Goal: Information Seeking & Learning: Learn about a topic

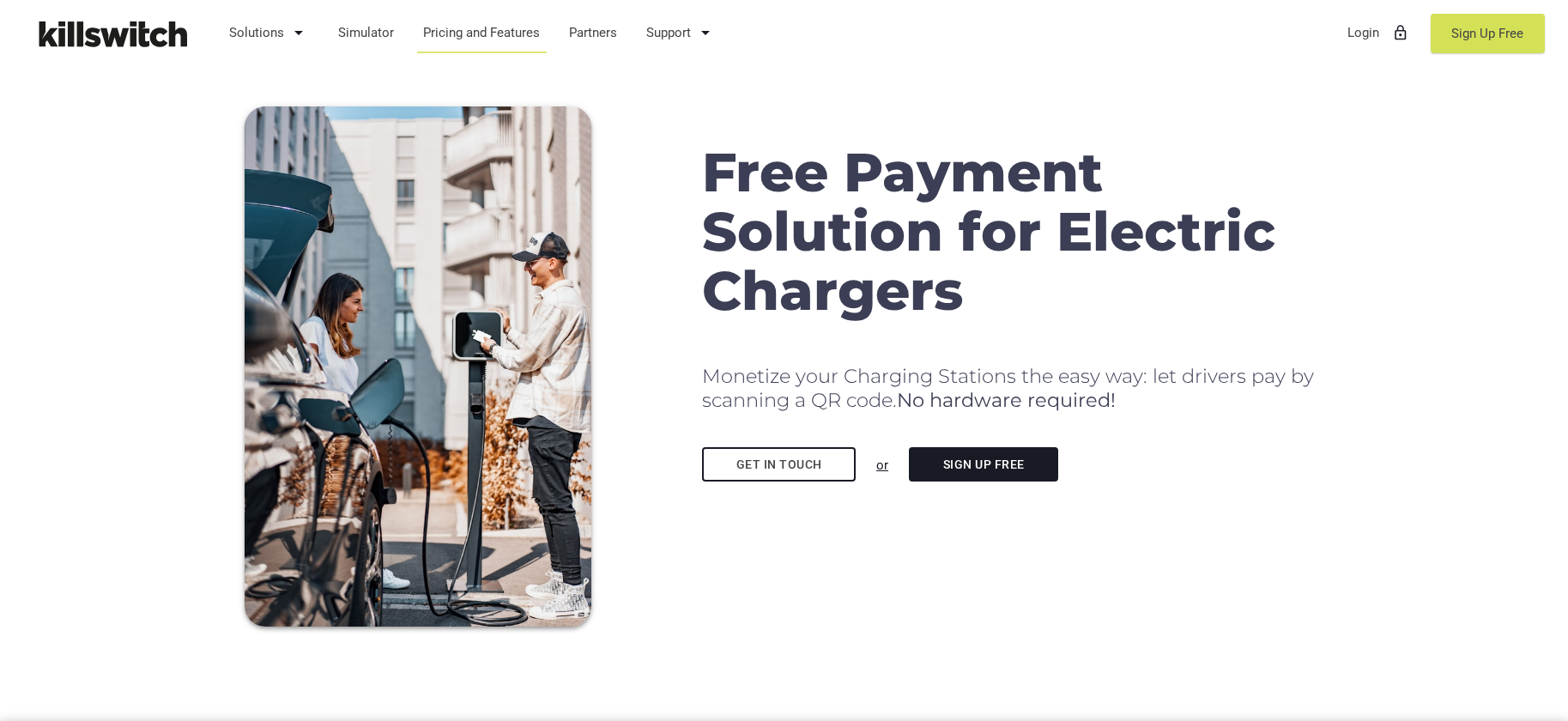
click at [507, 37] on link "Pricing and Features" at bounding box center [482, 33] width 133 height 45
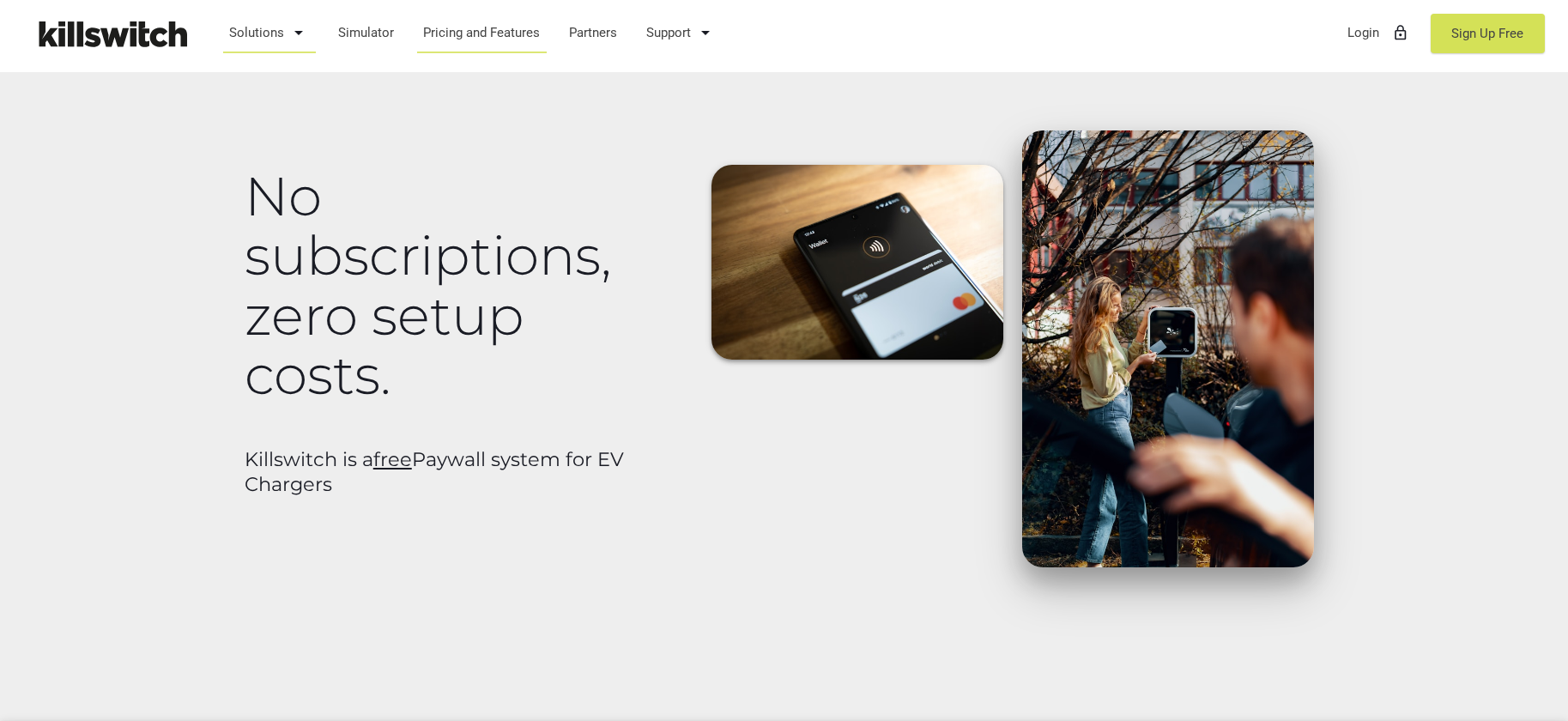
click at [277, 34] on link "Solutions arrow_drop_down" at bounding box center [269, 33] width 96 height 45
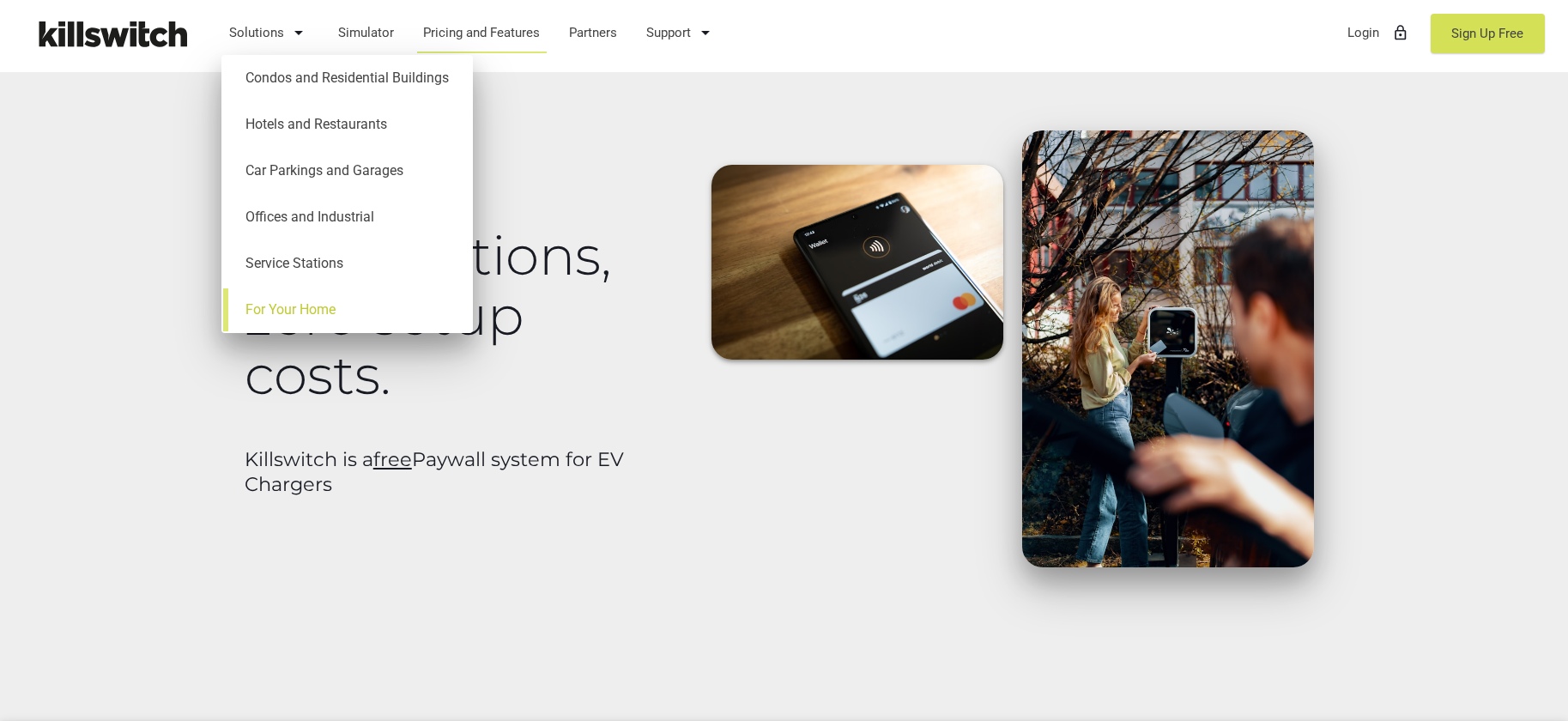
click at [307, 308] on link "For Your Home" at bounding box center [348, 310] width 235 height 47
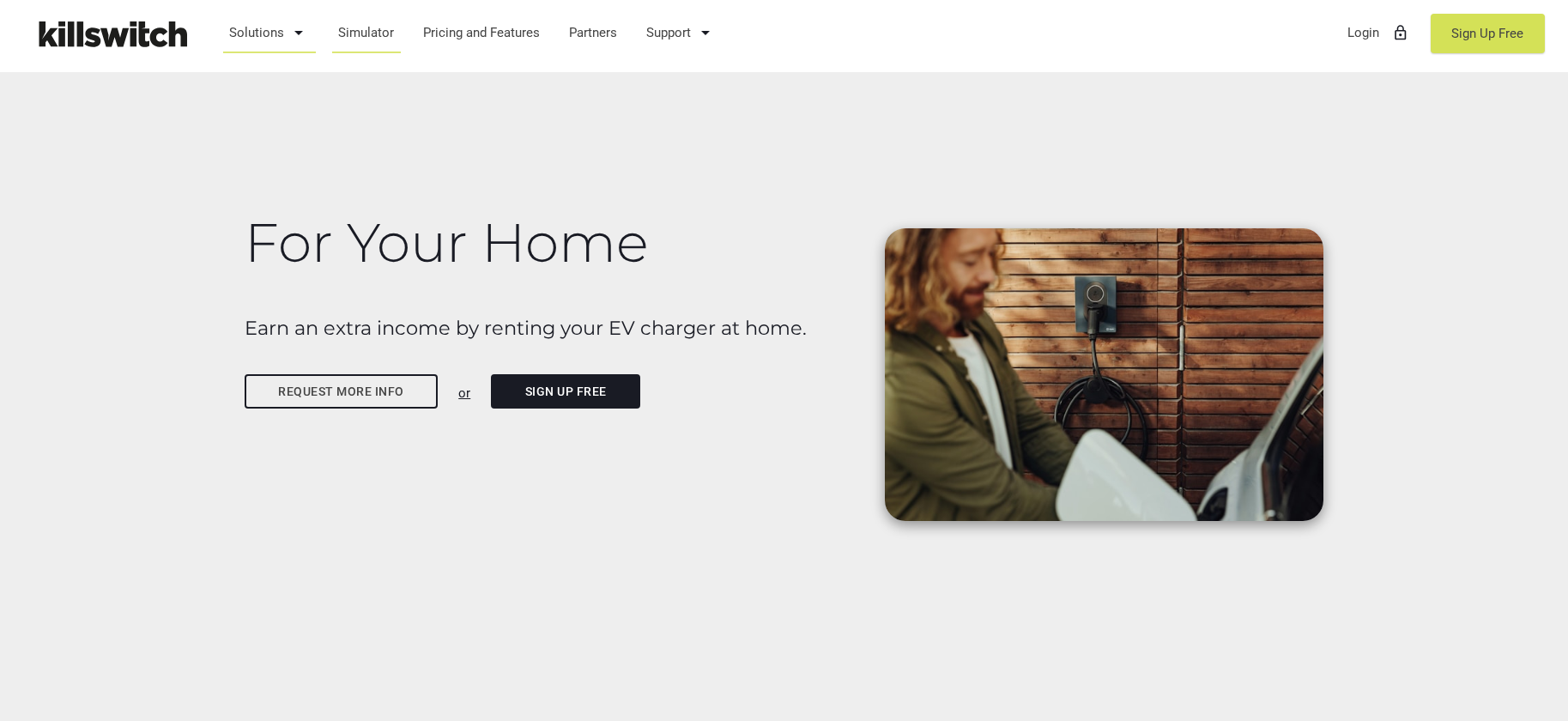
click at [375, 34] on link "Simulator" at bounding box center [366, 33] width 72 height 45
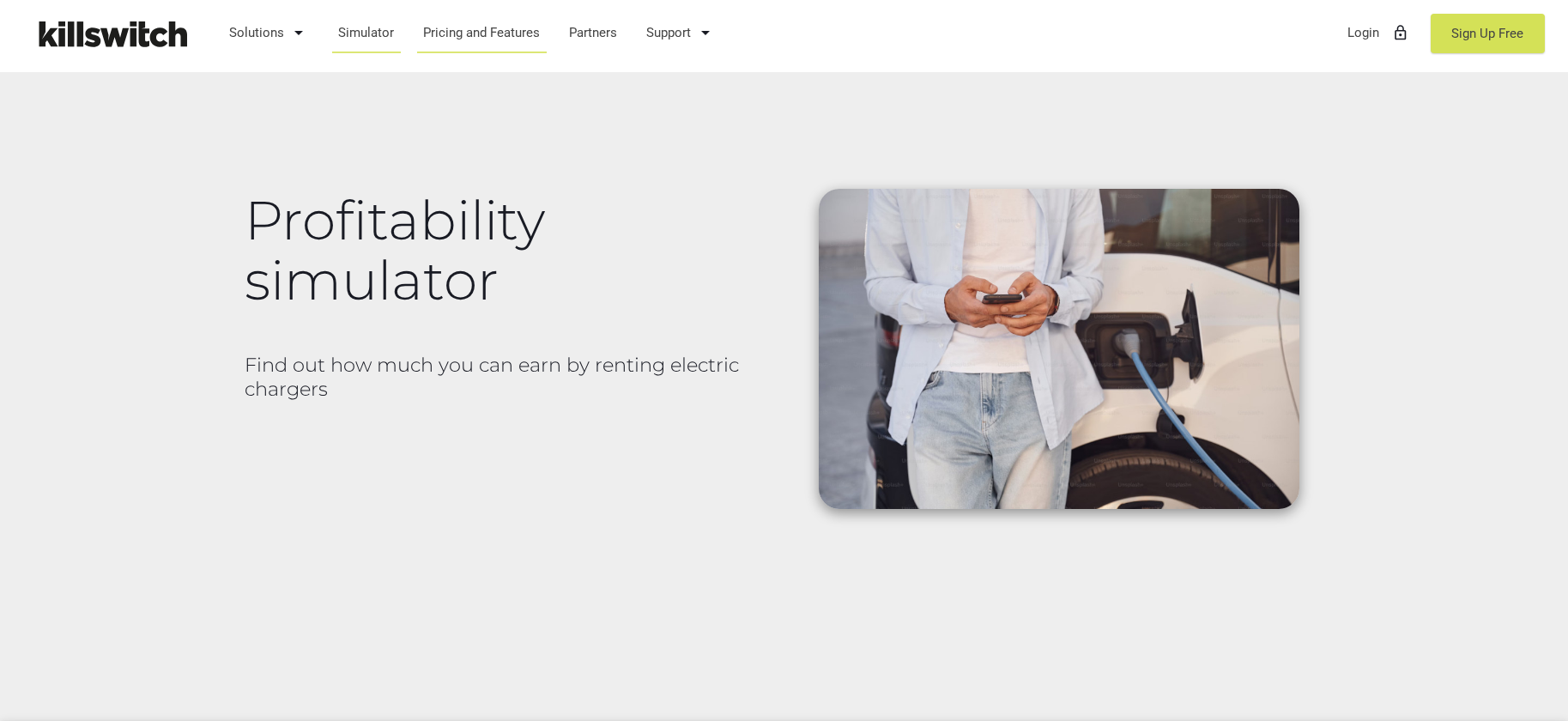
click at [482, 30] on link "Pricing and Features" at bounding box center [482, 33] width 133 height 45
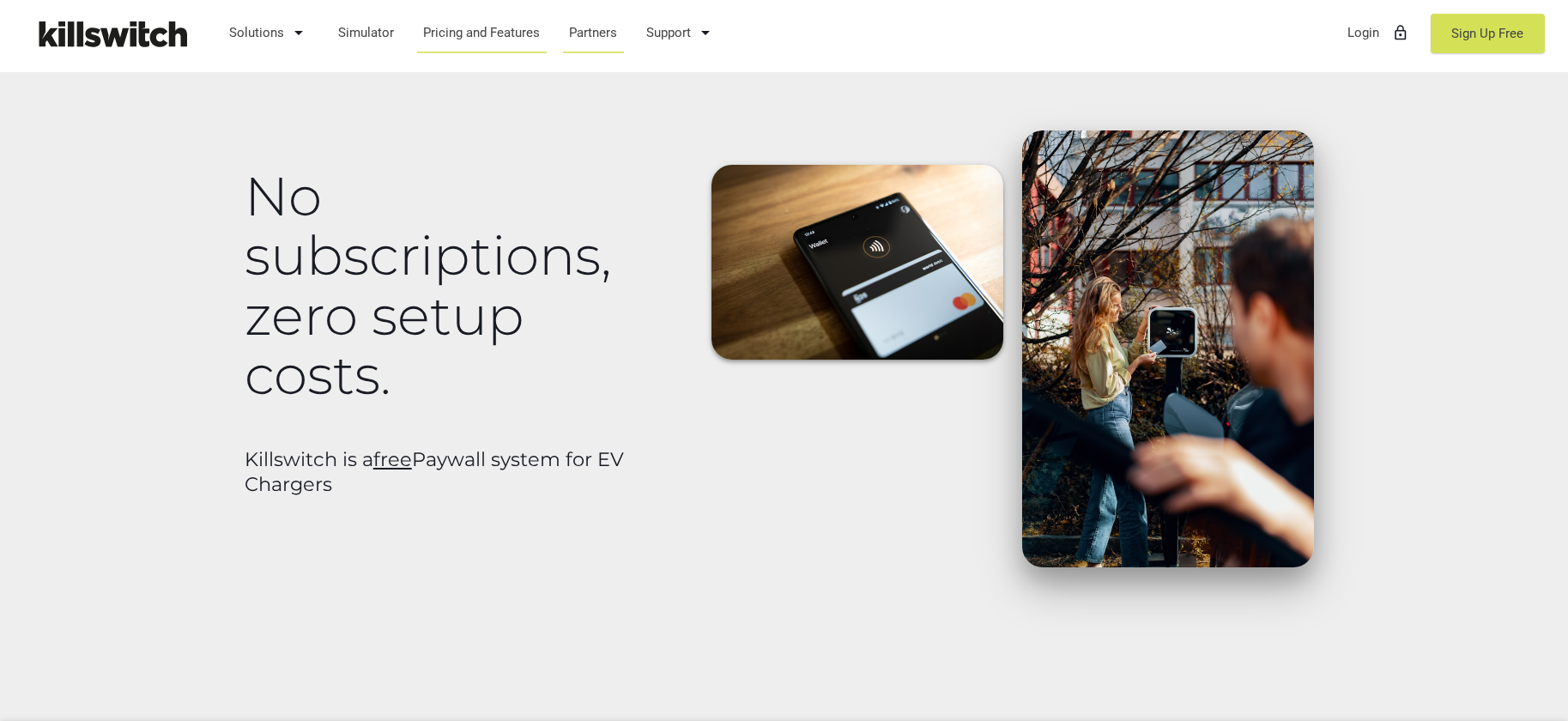
click at [593, 32] on link "Partners" at bounding box center [593, 33] width 64 height 45
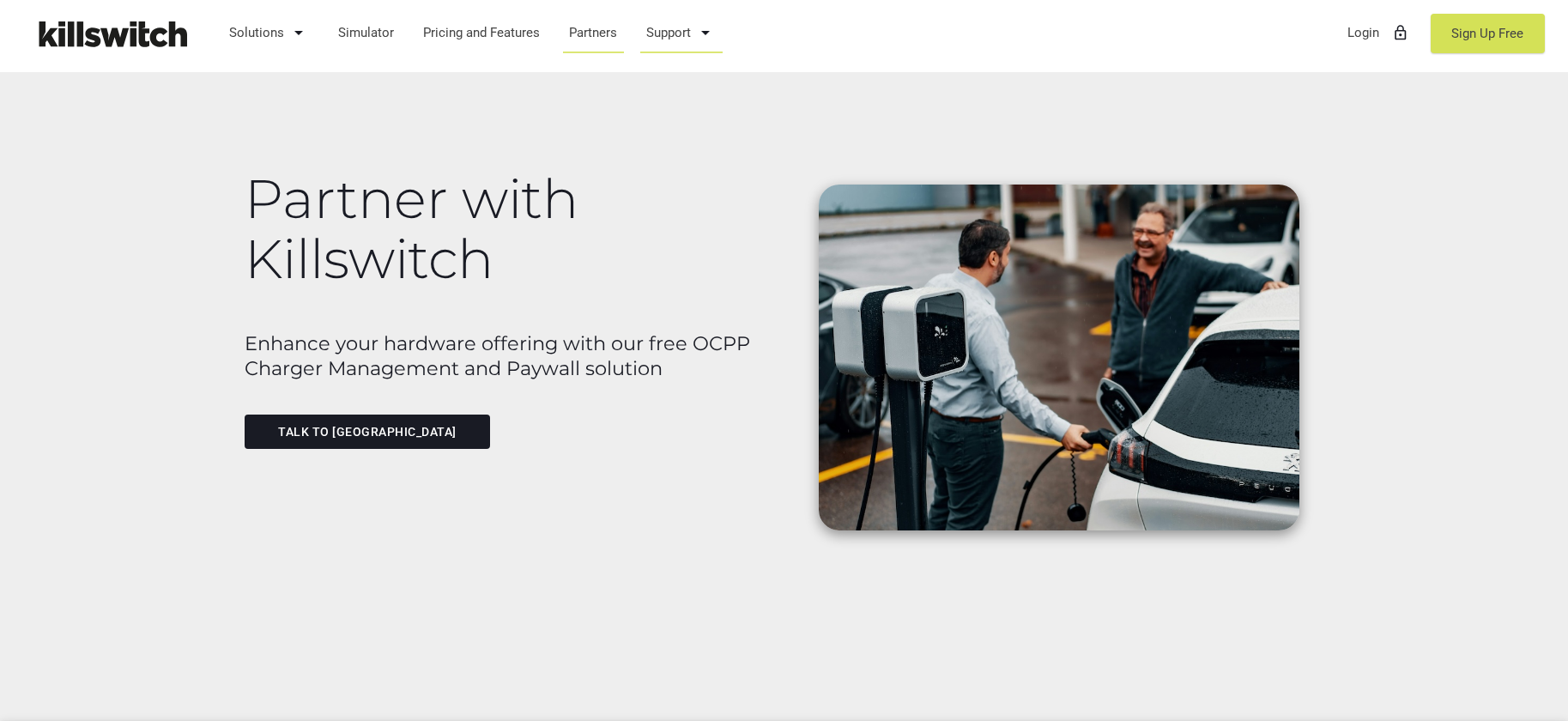
click at [668, 38] on link "Support arrow_drop_down" at bounding box center [682, 33] width 86 height 45
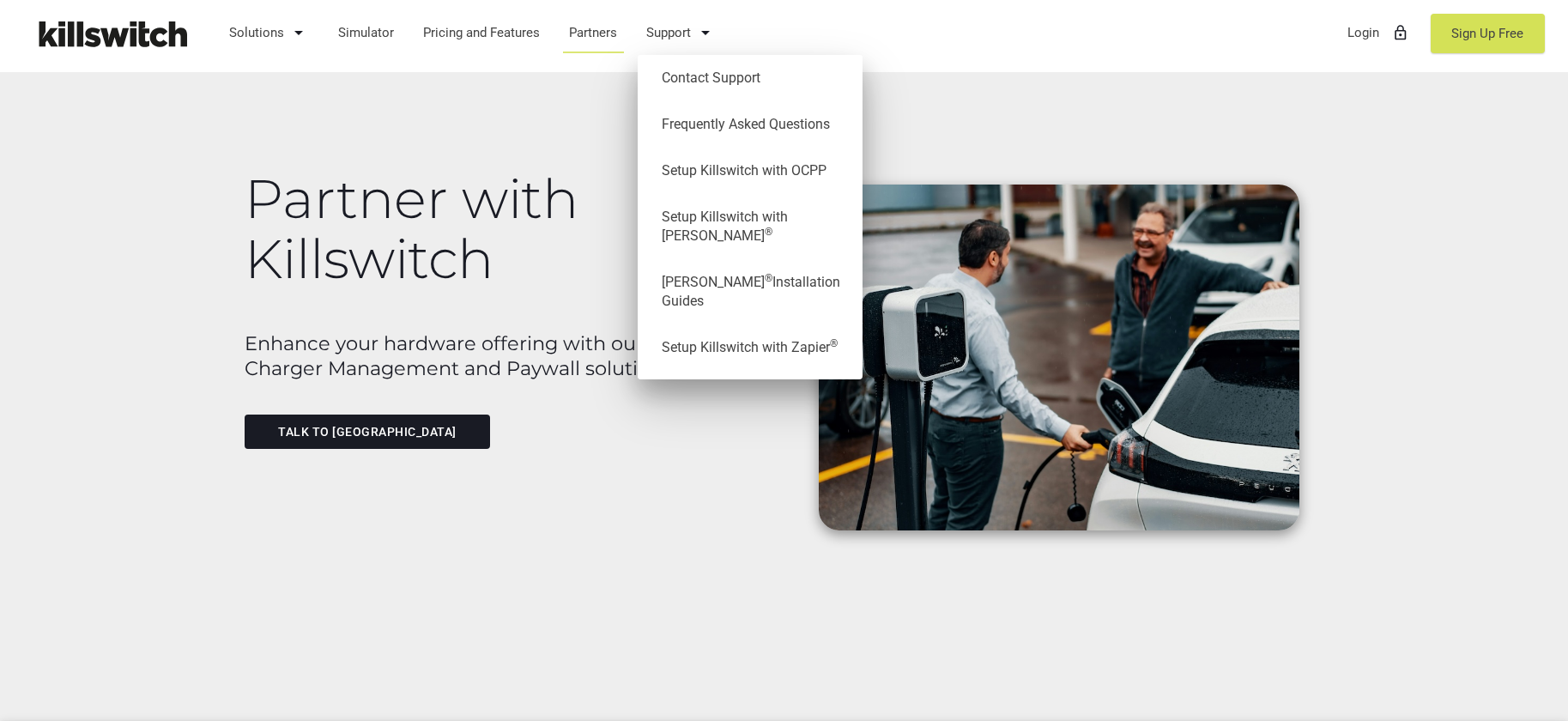
click at [413, 249] on h1 "Partner with Killswitch" at bounding box center [510, 229] width 530 height 119
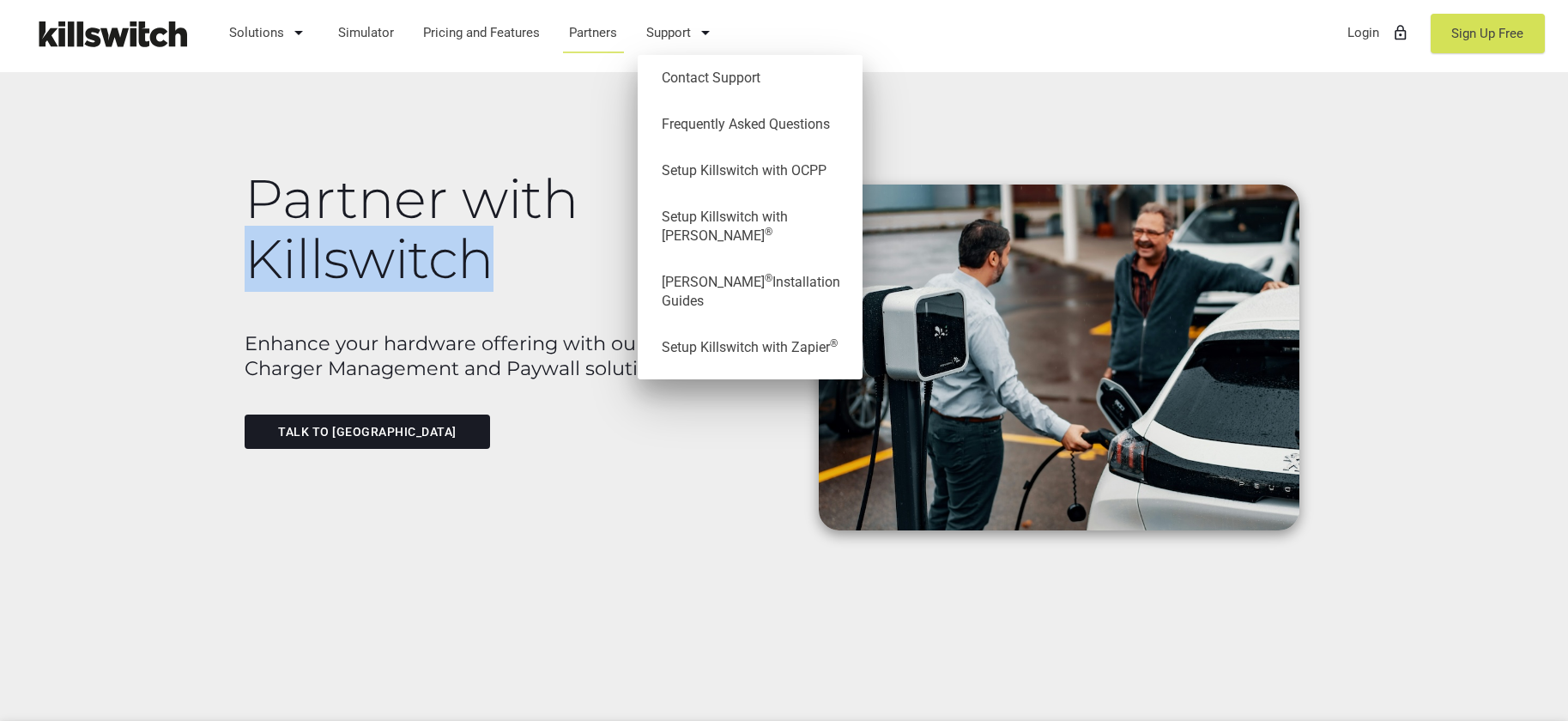
click at [413, 249] on h1 "Partner with Killswitch" at bounding box center [510, 229] width 530 height 119
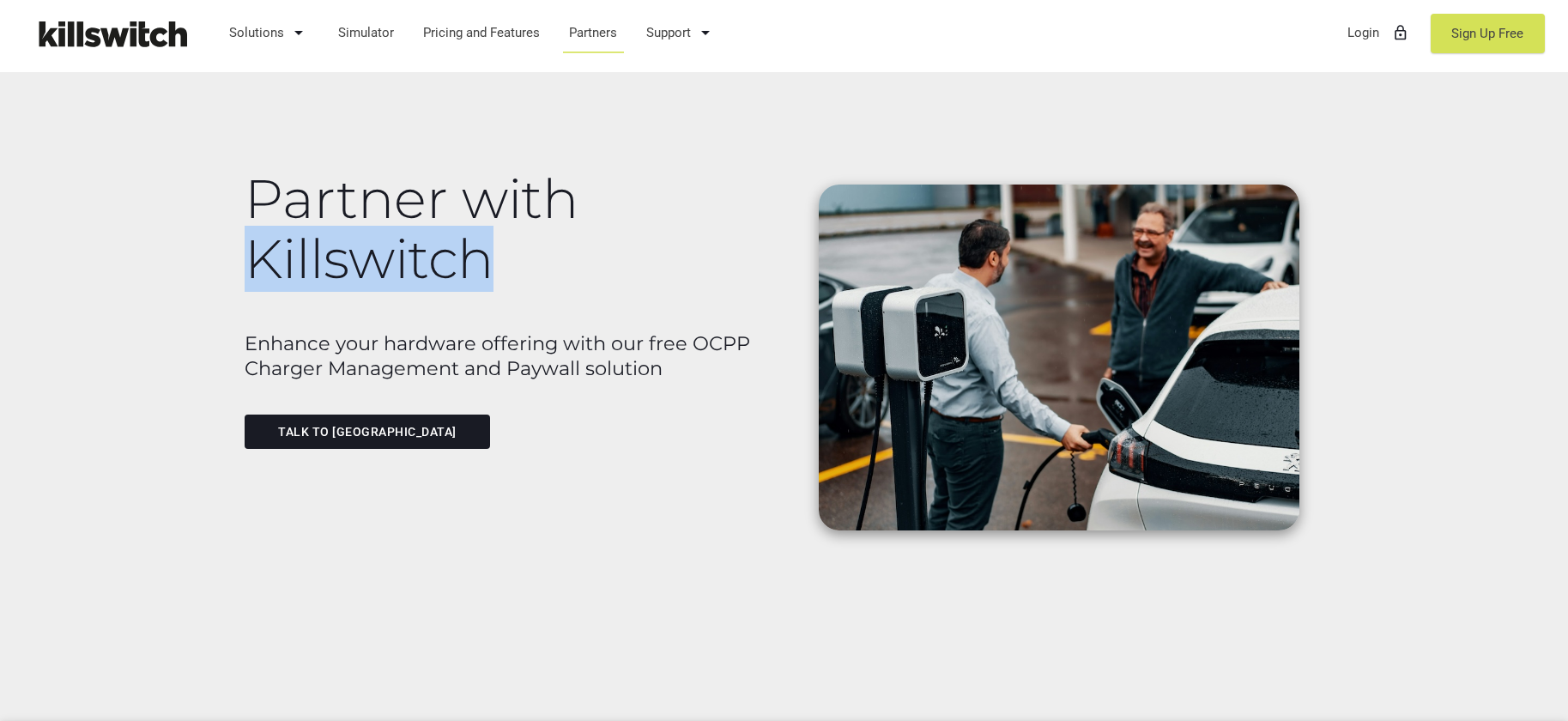
copy h1 "Killswitch"
